Goal: Navigation & Orientation: Find specific page/section

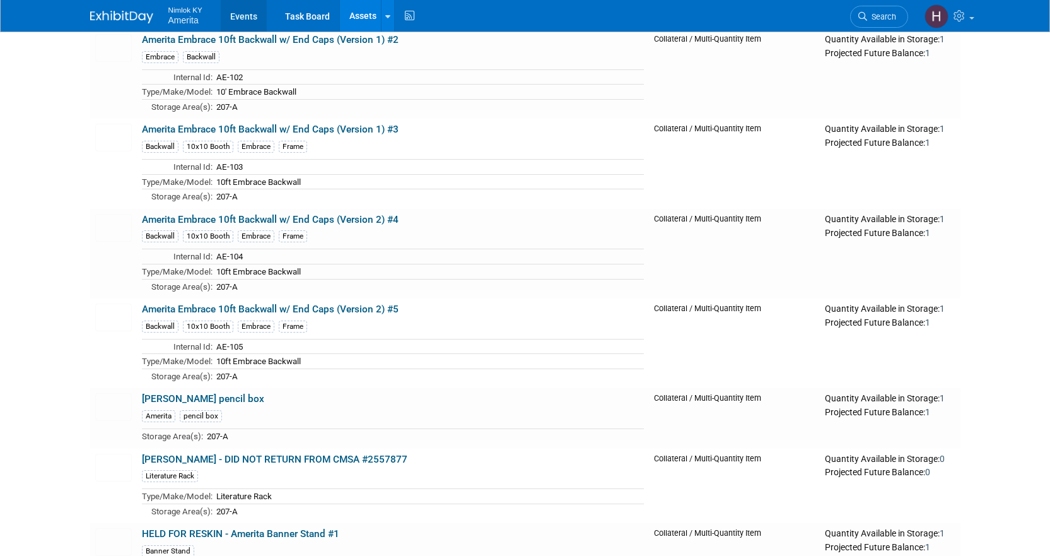
click at [245, 15] on link "Events" at bounding box center [244, 16] width 46 height 32
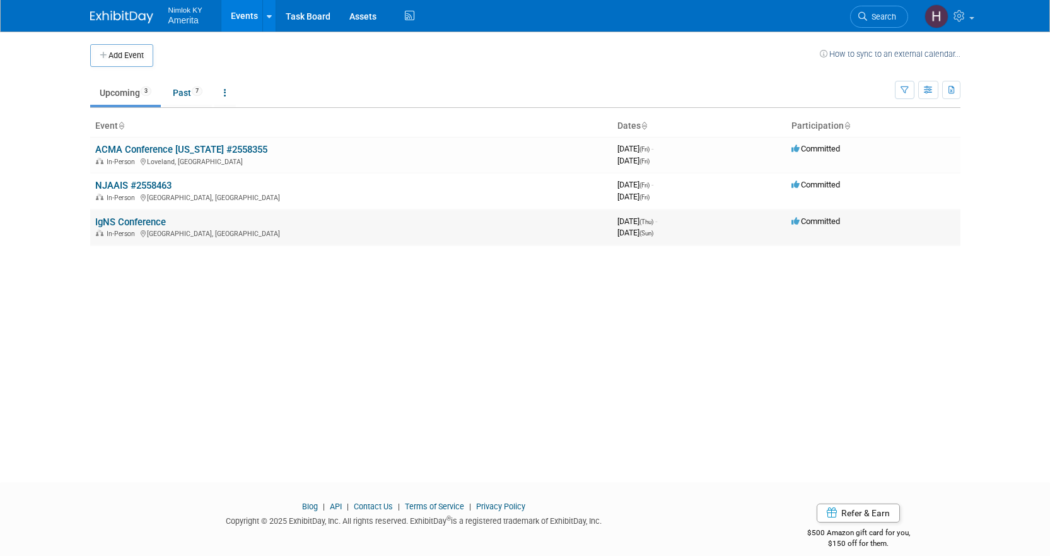
click at [115, 223] on link "IgNS Conference" at bounding box center [130, 221] width 71 height 11
